Goal: Entertainment & Leisure: Consume media (video, audio)

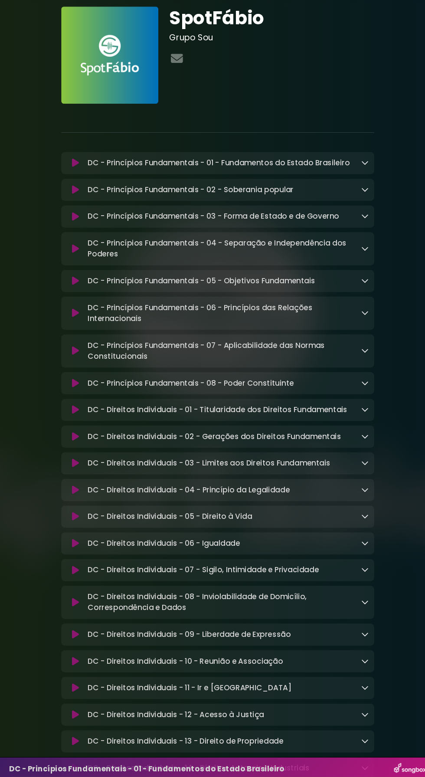
click at [204, 752] on div at bounding box center [212, 752] width 393 height 4
click at [202, 752] on div at bounding box center [212, 752] width 393 height 4
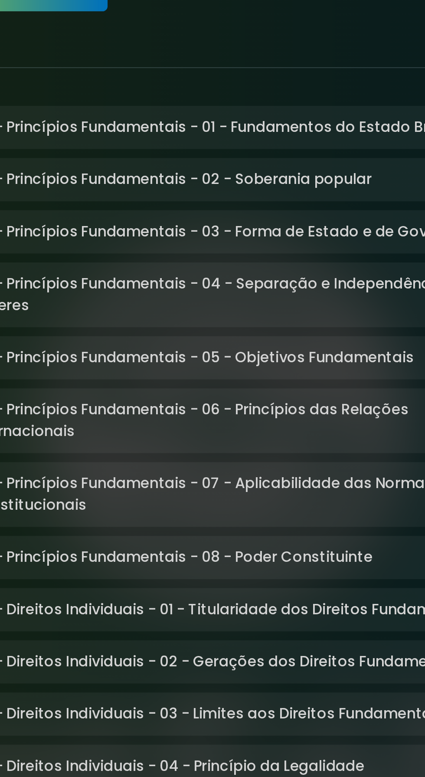
click at [172, 174] on p "DC - Princípios Fundamentais - 01 - Fundamentos do Estado Brasileiro Loading Tr…" at bounding box center [213, 172] width 247 height 10
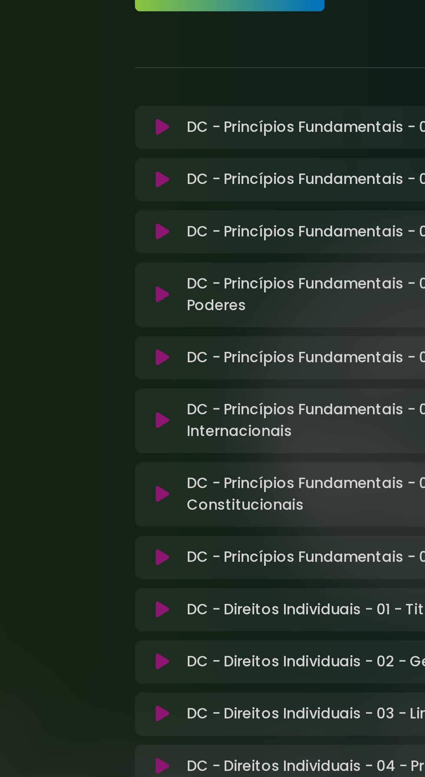
click at [77, 173] on icon at bounding box center [78, 172] width 7 height 9
click at [85, 172] on button at bounding box center [78, 172] width 16 height 9
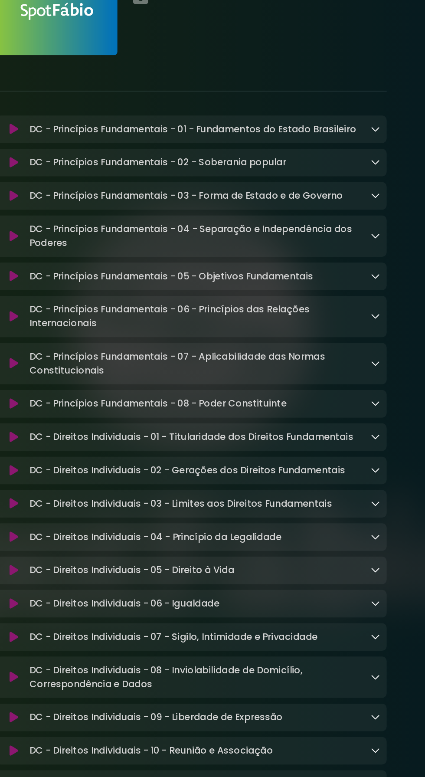
scroll to position [33, 0]
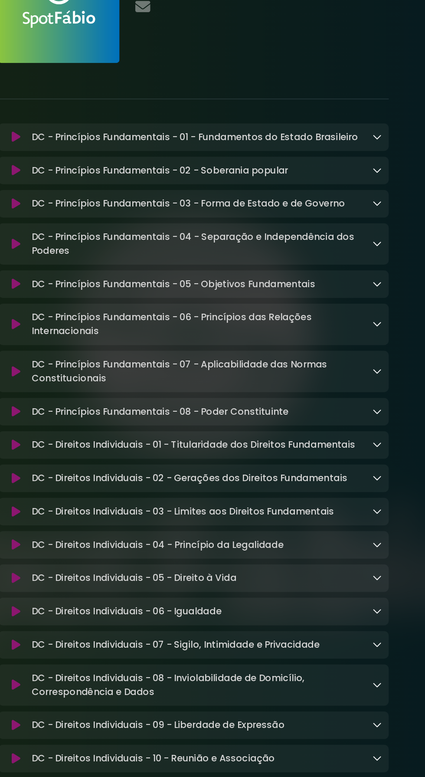
click at [110, 331] on p "DC - Princípios Fundamentais - 07 - Aplicabilidade das Normas Constitucionais L…" at bounding box center [219, 341] width 258 height 21
click at [82, 337] on button at bounding box center [78, 341] width 16 height 9
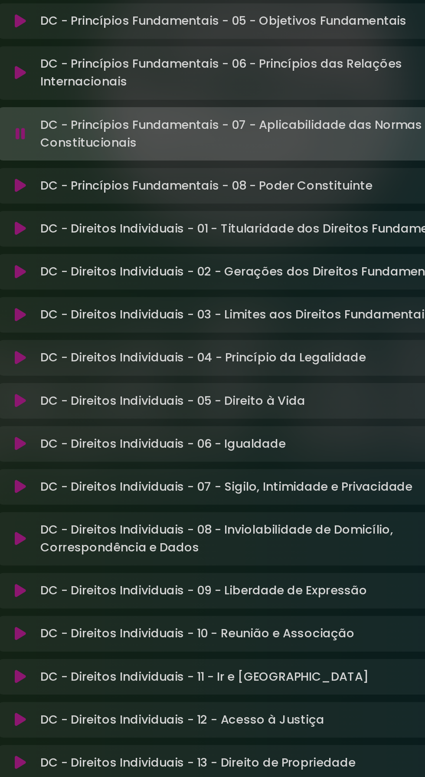
scroll to position [14, 0]
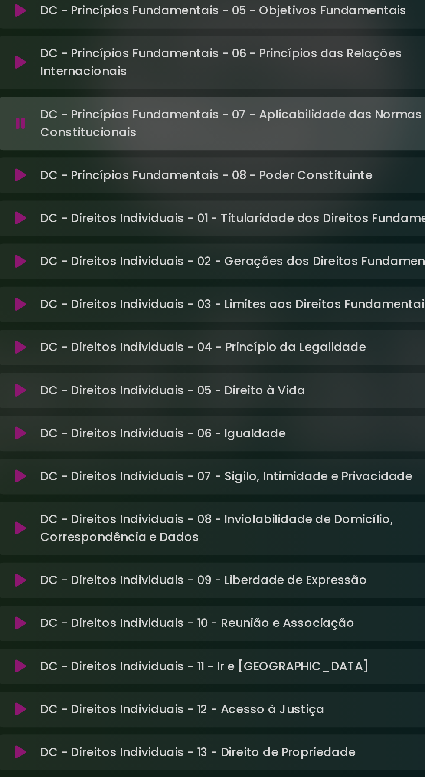
click at [108, 622] on p "DC - Direitos Individuais - 10 - Reunião e Associação Loading Track..." at bounding box center [182, 627] width 184 height 10
click at [105, 617] on div "DC - Direitos Individuais - 10 - Reunião e Associação Loading Track..." at bounding box center [212, 627] width 295 height 21
click at [85, 623] on button at bounding box center [78, 627] width 16 height 9
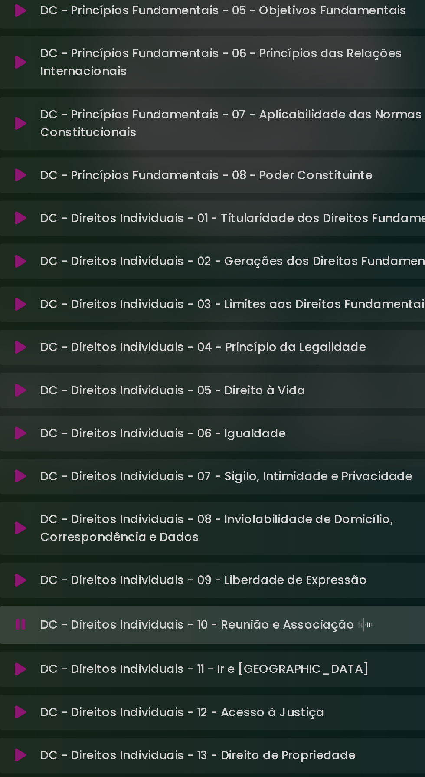
click at [110, 562] on p "DC - Direitos Individuais - 08 - Inviolabilidade de Domicílio, Correspondência …" at bounding box center [219, 572] width 258 height 21
click at [84, 568] on button at bounding box center [78, 572] width 16 height 9
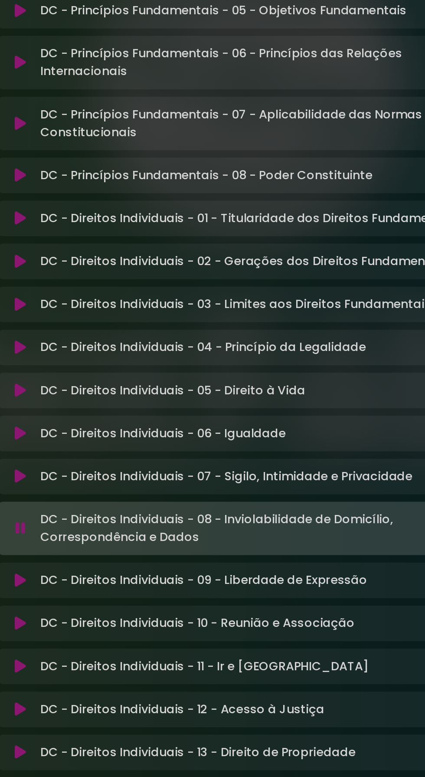
click at [76, 512] on icon at bounding box center [78, 516] width 7 height 9
